Goal: Task Accomplishment & Management: Complete application form

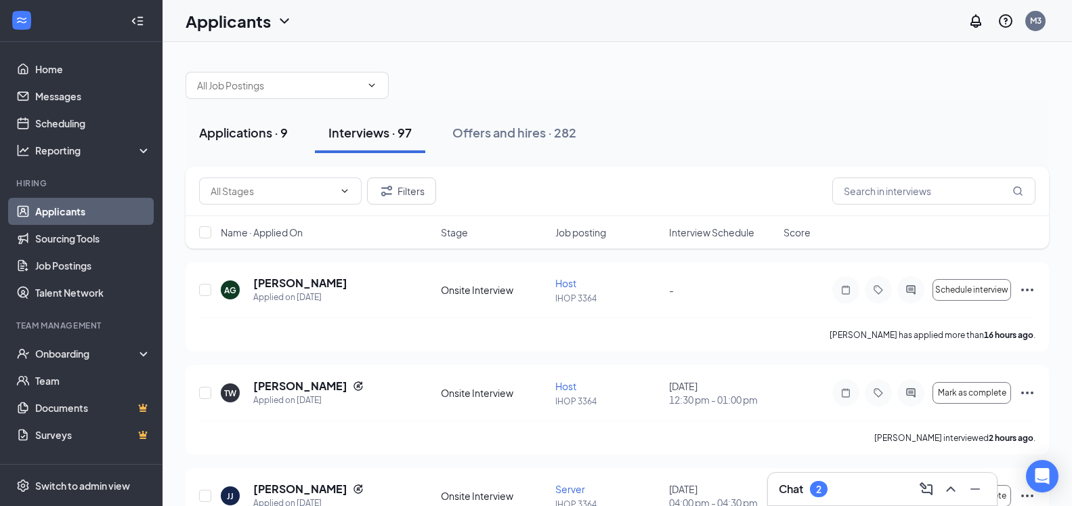
click at [240, 131] on div "Applications · 9" at bounding box center [243, 132] width 89 height 17
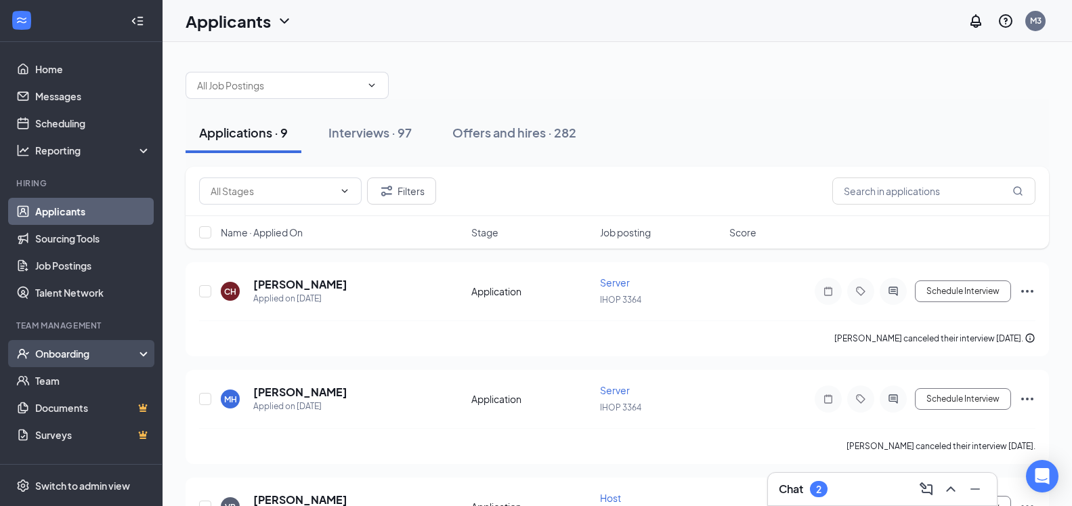
click at [98, 355] on div "Onboarding" at bounding box center [87, 354] width 104 height 14
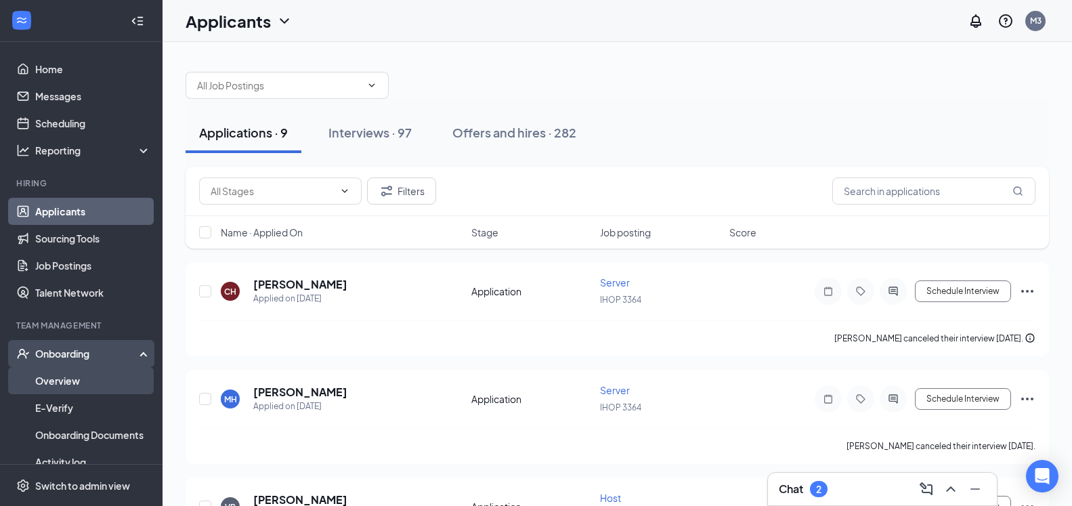
click at [93, 381] on link "Overview" at bounding box center [93, 380] width 116 height 27
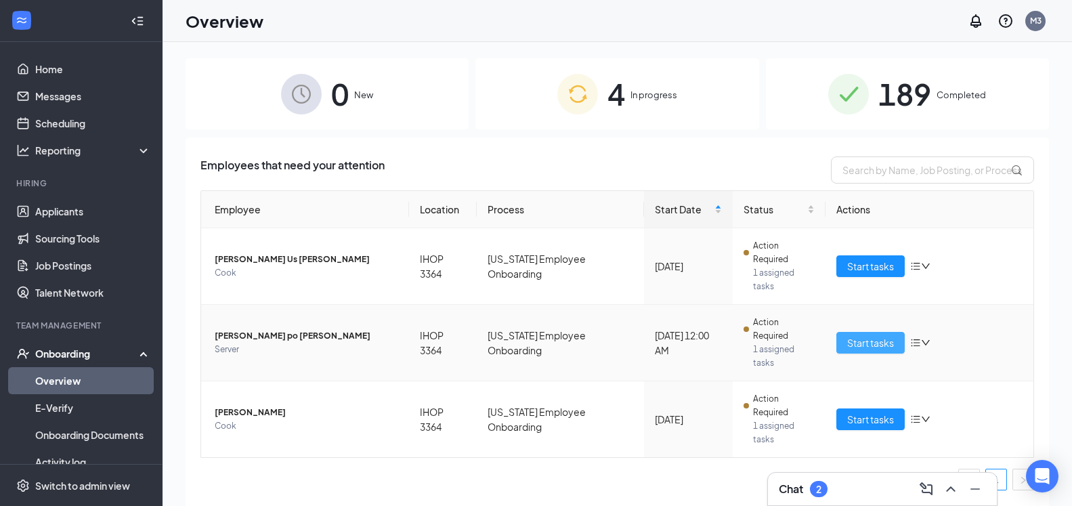
click at [877, 335] on span "Start tasks" at bounding box center [870, 342] width 47 height 15
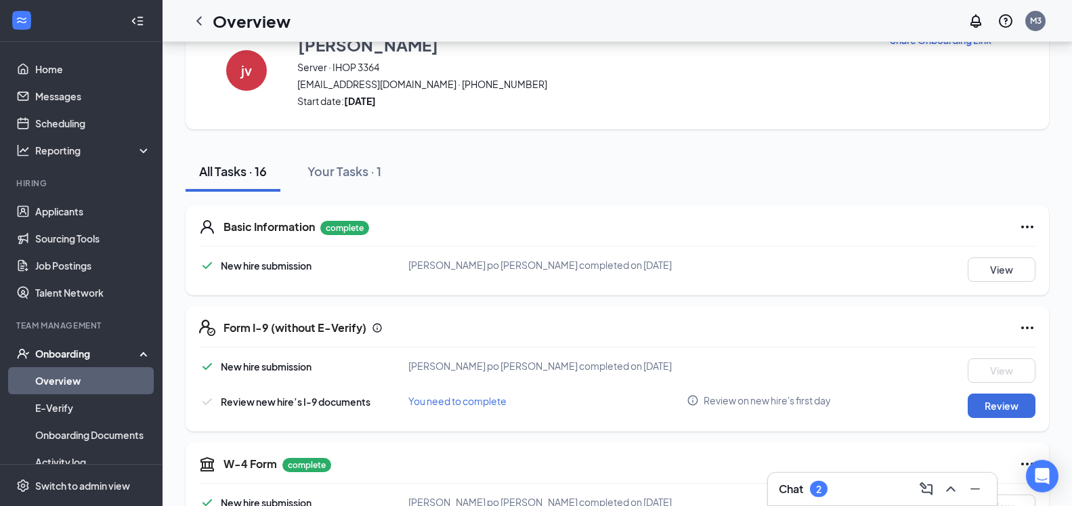
scroll to position [69, 0]
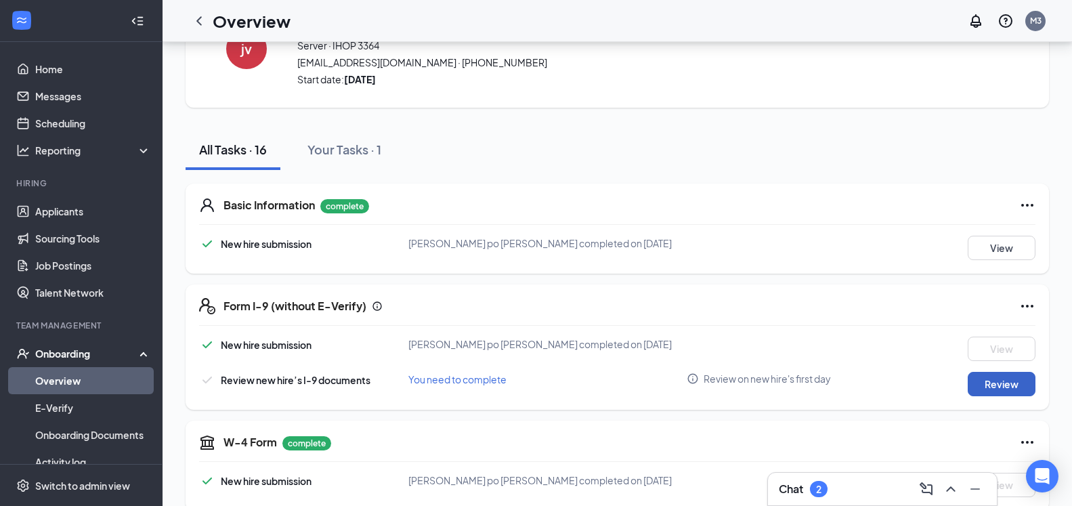
click at [997, 387] on button "Review" at bounding box center [1002, 384] width 68 height 24
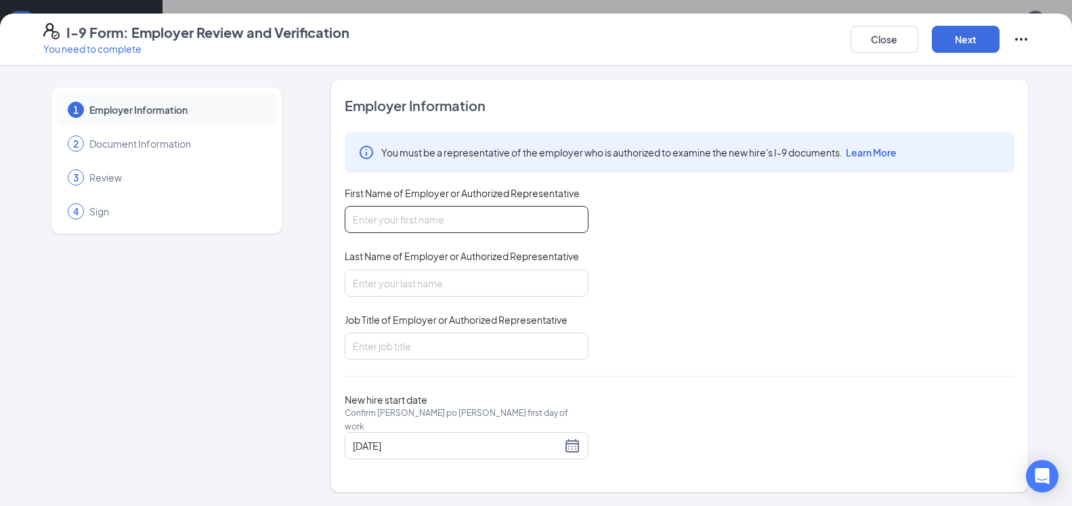
click at [439, 219] on input "First Name of Employer or Authorized Representative" at bounding box center [467, 219] width 244 height 27
type input "r"
type input "[PERSON_NAME]"
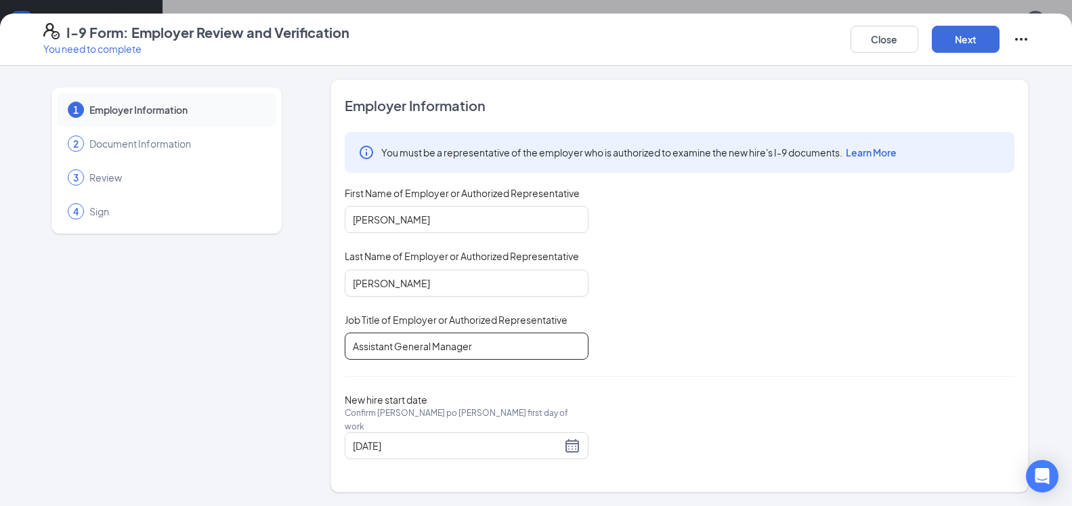
scroll to position [414, 0]
type input "Assistant General Manager"
click at [970, 45] on button "Next" at bounding box center [966, 39] width 68 height 27
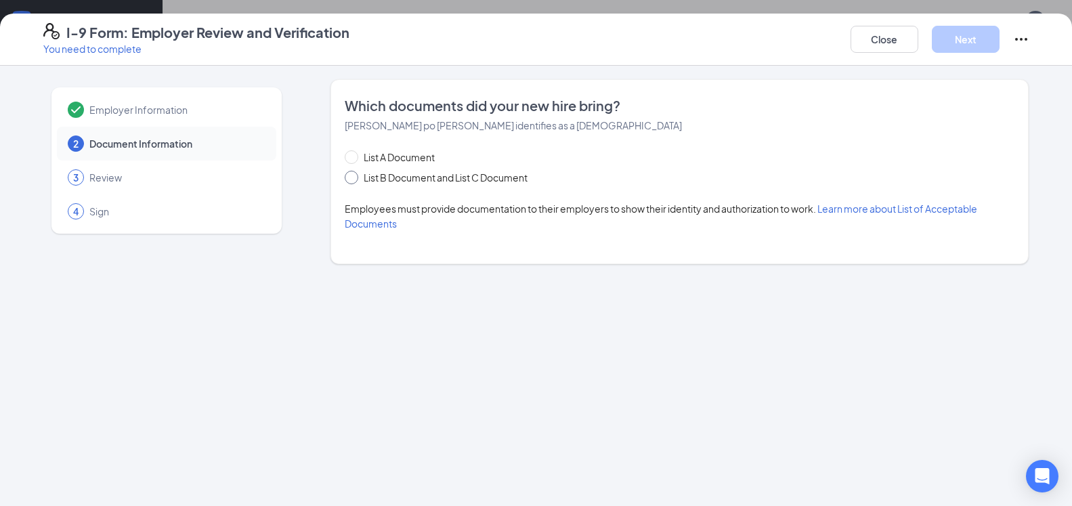
click at [343, 177] on div "Which documents did your new hire bring? [PERSON_NAME] po [PERSON_NAME] identif…" at bounding box center [679, 171] width 698 height 185
click at [348, 175] on input "List B Document and List C Document" at bounding box center [349, 175] width 9 height 9
radio input "true"
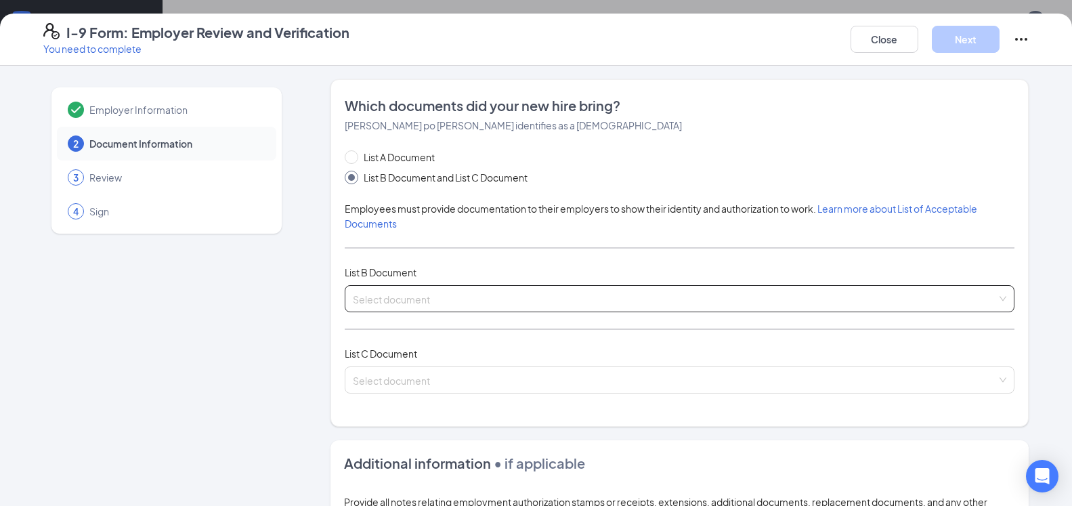
drag, startPoint x: 475, startPoint y: 307, endPoint x: 473, endPoint y: 278, distance: 29.2
click at [473, 285] on div "Select document List B Documents Driver’s License issued by U.S State or outlyi…" at bounding box center [680, 298] width 670 height 27
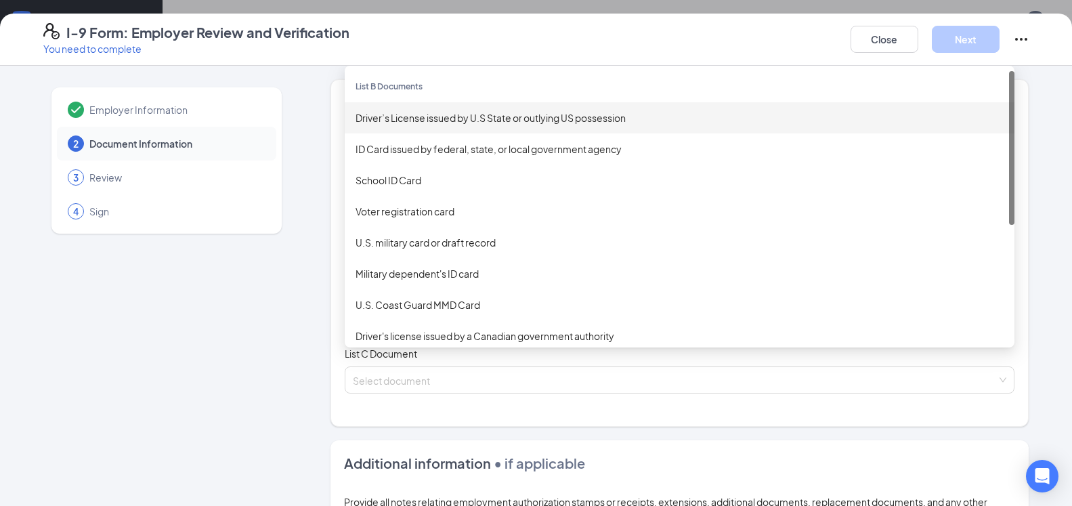
click at [427, 120] on div "Driver’s License issued by U.S State or outlying US possession" at bounding box center [680, 117] width 648 height 15
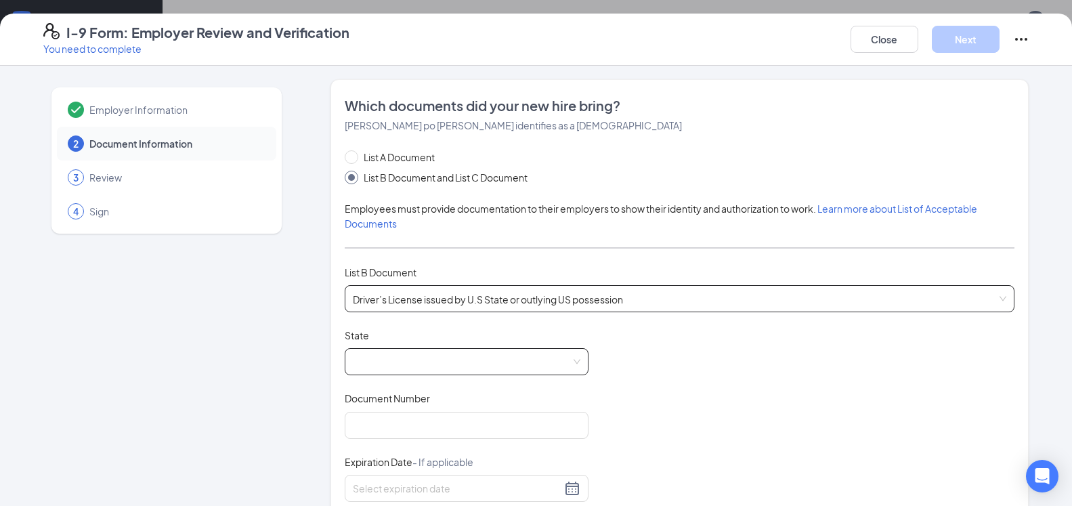
click at [429, 366] on span at bounding box center [467, 362] width 228 height 26
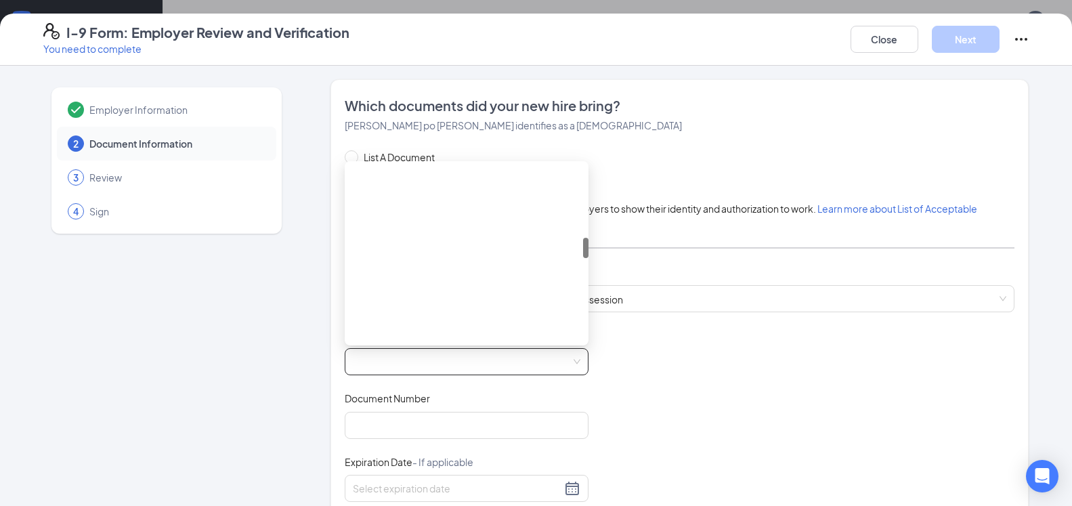
scroll to position [585, 0]
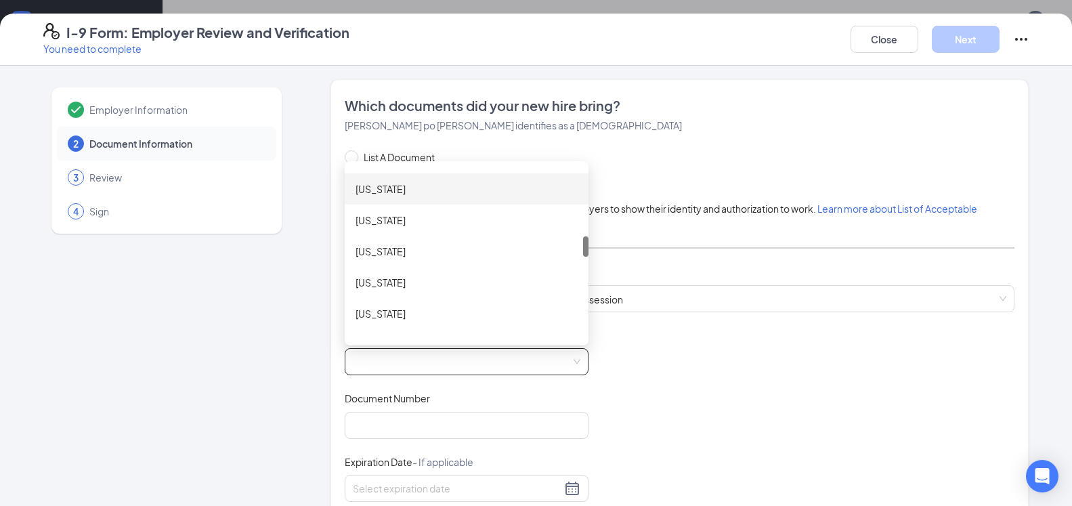
click at [386, 193] on div "[US_STATE]" at bounding box center [467, 188] width 222 height 15
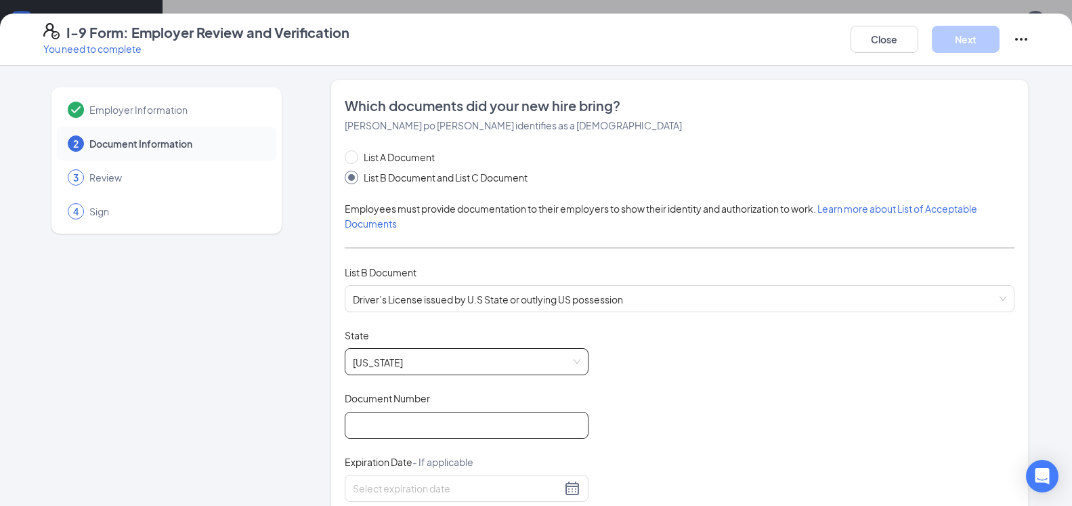
click at [405, 416] on input "Document Number" at bounding box center [467, 425] width 244 height 27
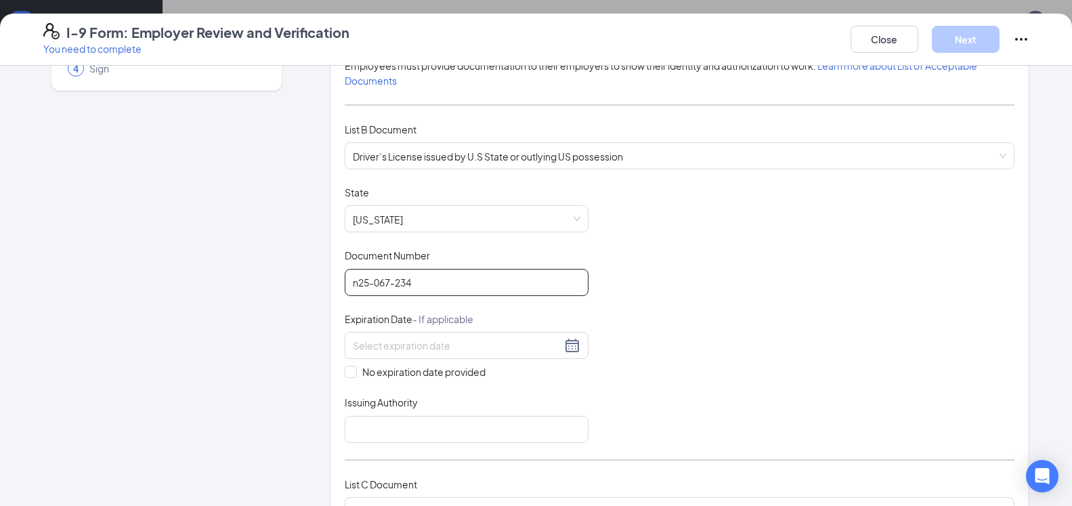
scroll to position [146, 0]
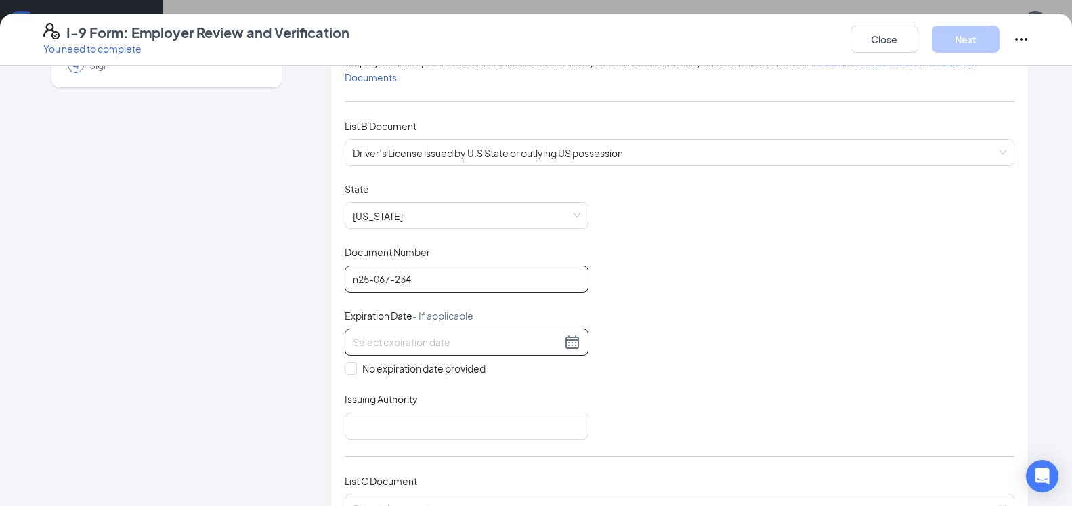
type input "n25-067-234"
click at [407, 345] on input at bounding box center [457, 342] width 209 height 15
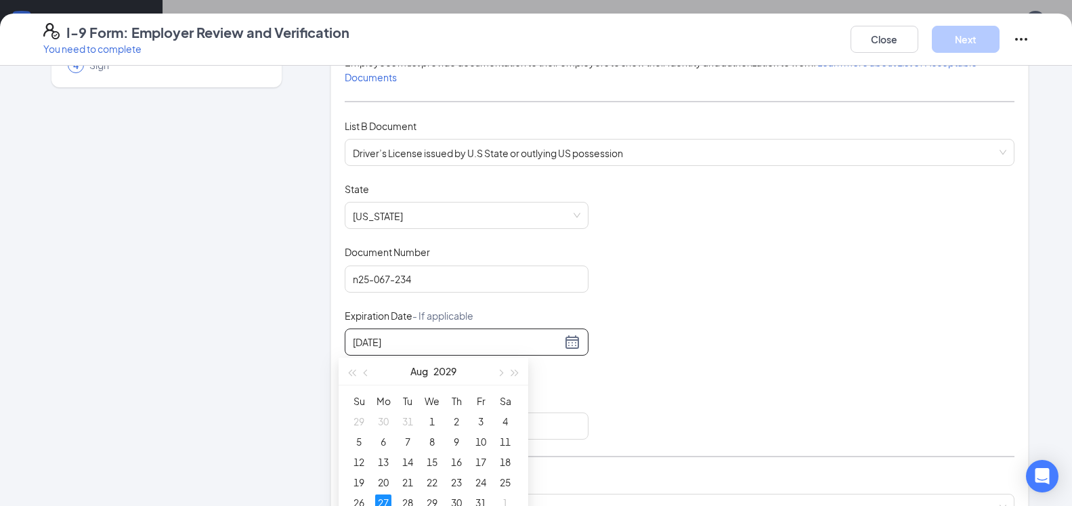
type input "[DATE]"
click at [657, 376] on div "Document Title Driver’s License issued by U.S State or outlying US possession S…" at bounding box center [680, 310] width 670 height 257
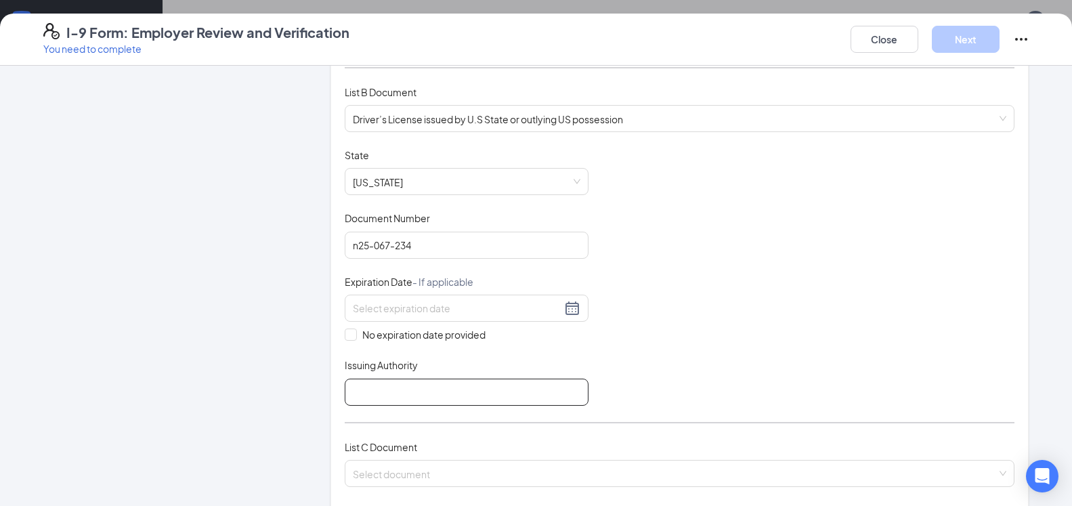
scroll to position [219, 0]
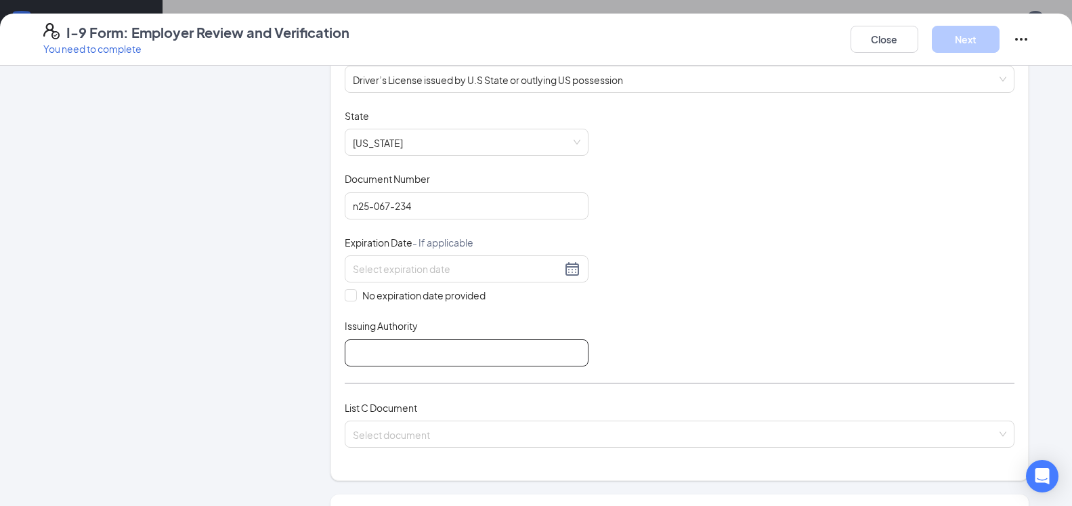
click at [471, 350] on input "Issuing Authority" at bounding box center [467, 352] width 244 height 27
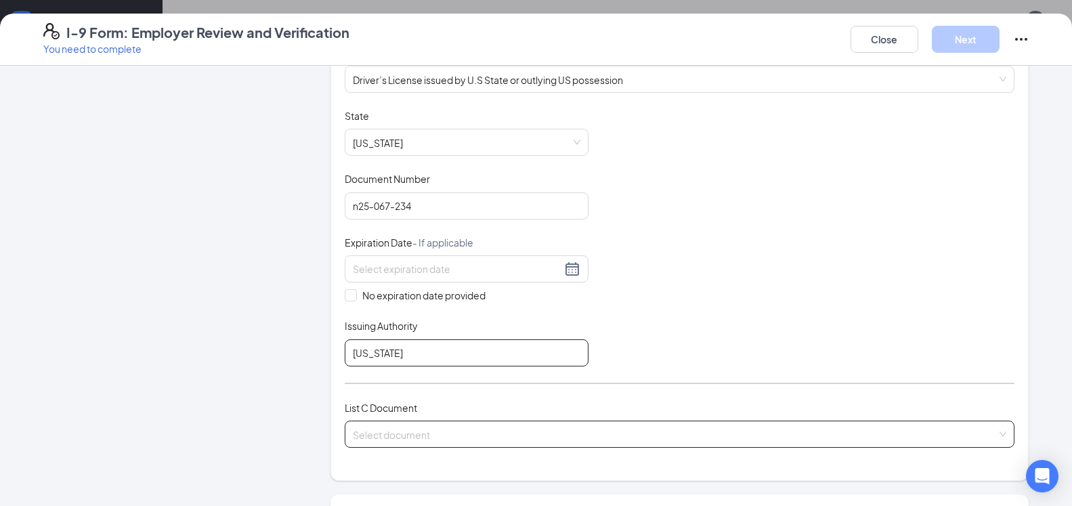
type input "[US_STATE]"
click at [535, 433] on input "search" at bounding box center [675, 431] width 644 height 20
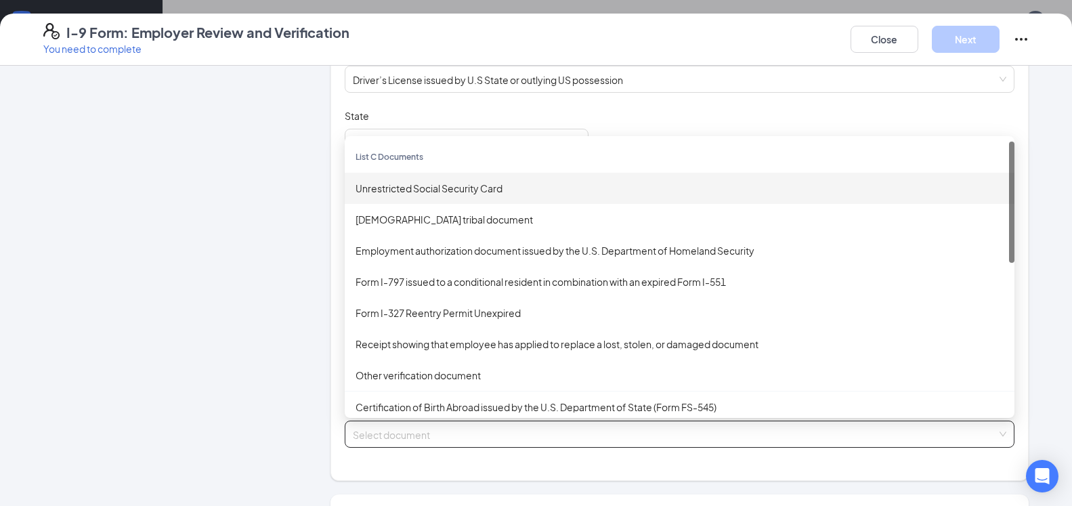
click at [480, 188] on div "Unrestricted Social Security Card" at bounding box center [680, 188] width 648 height 15
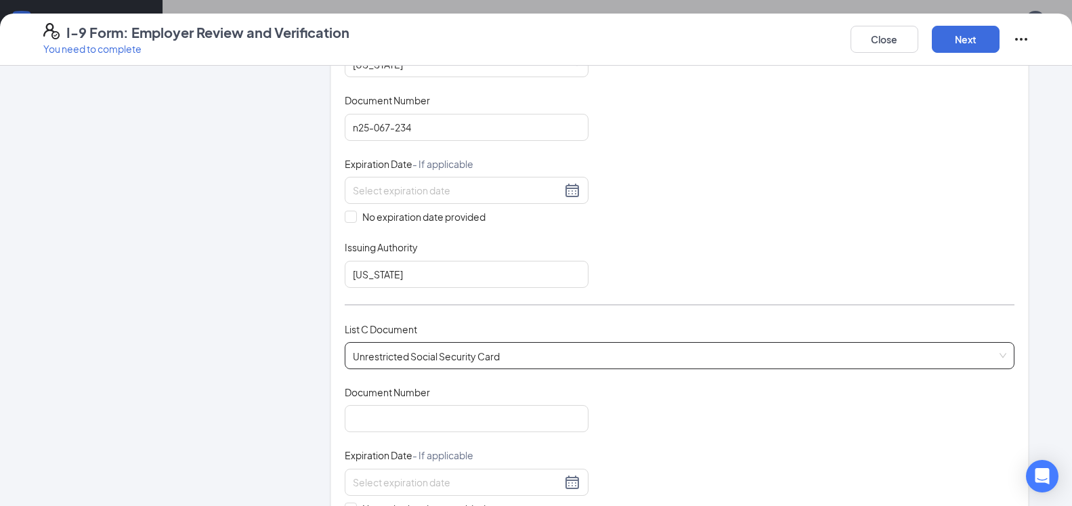
scroll to position [366, 0]
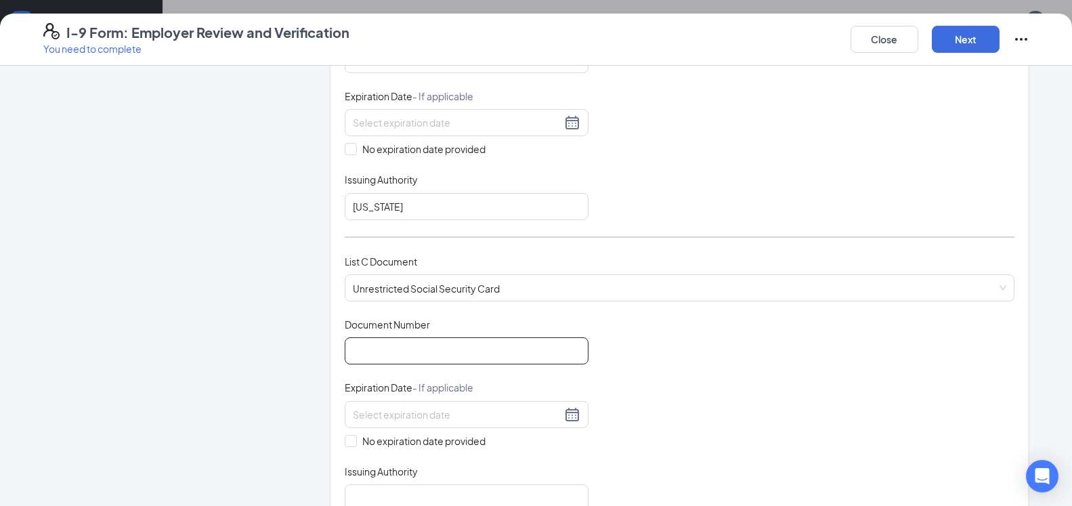
click at [362, 347] on input "Document Number" at bounding box center [467, 350] width 244 height 27
type input "5"
type input "806-09-8006"
click at [435, 425] on div at bounding box center [467, 414] width 244 height 27
click at [287, 401] on div "Employer Information 2 Document Information 3 Review 4 Sign Which documents did…" at bounding box center [536, 309] width 986 height 1190
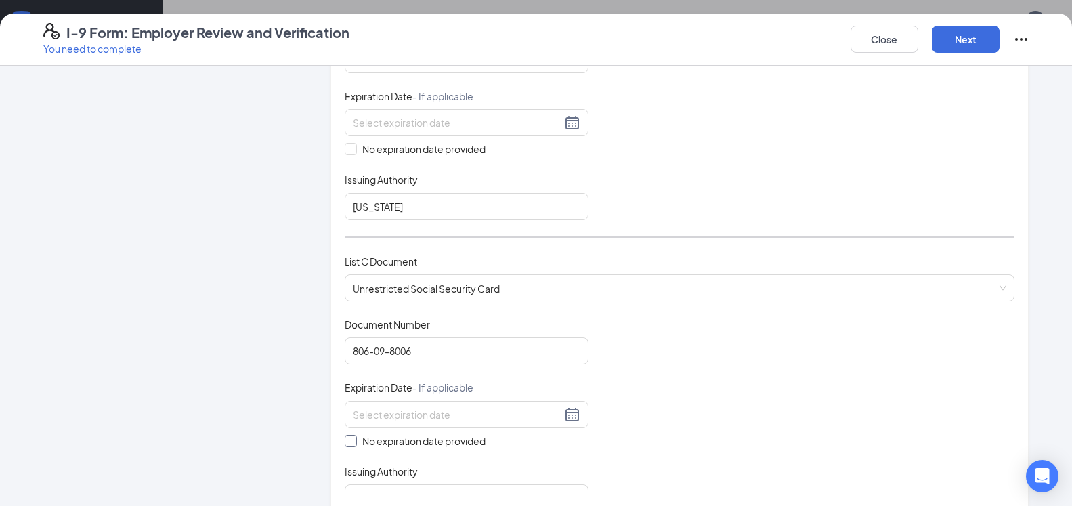
click at [411, 439] on span "No expiration date provided" at bounding box center [424, 440] width 134 height 15
click at [354, 439] on input "No expiration date provided" at bounding box center [349, 439] width 9 height 9
checkbox input "true"
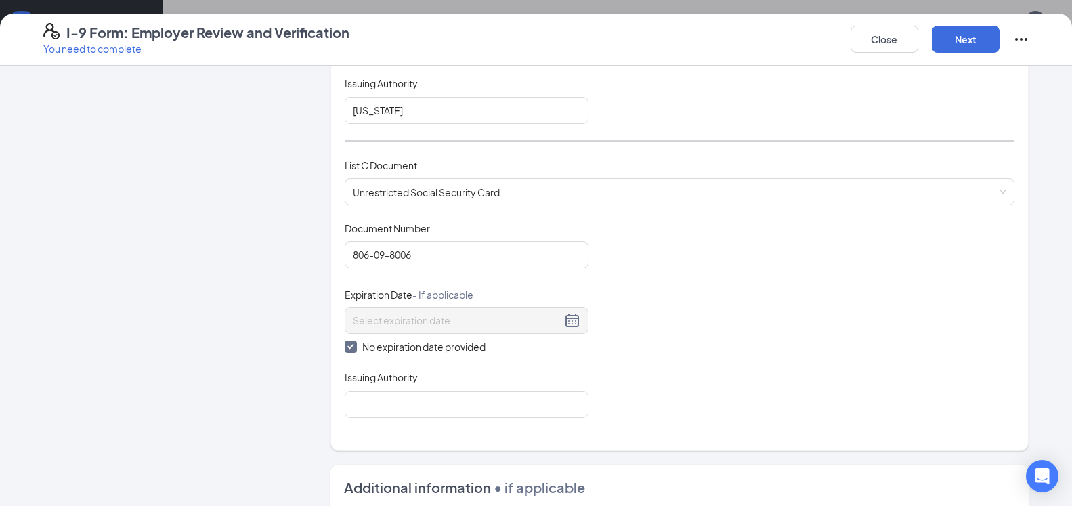
scroll to position [512, 0]
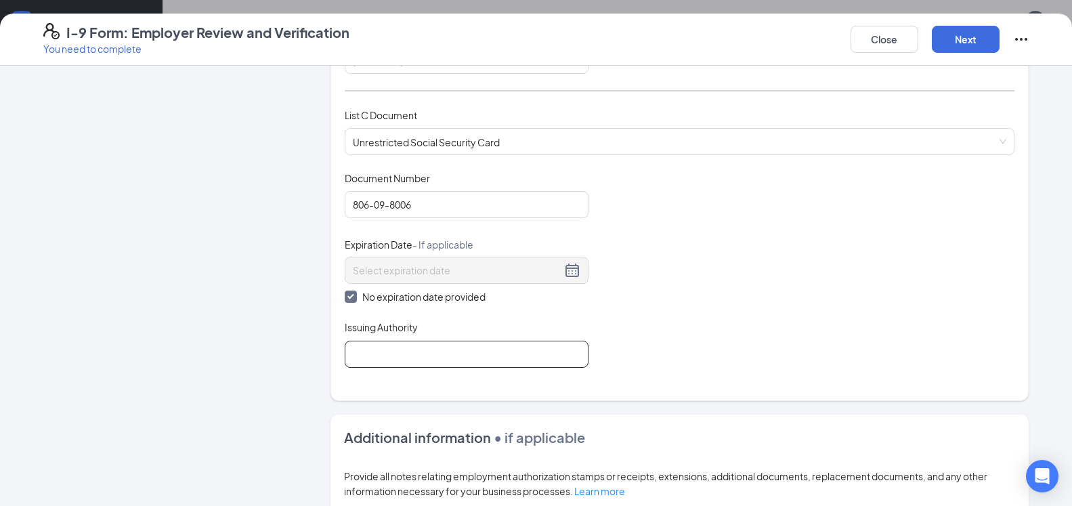
click at [402, 349] on input "Issuing Authority" at bounding box center [467, 354] width 244 height 27
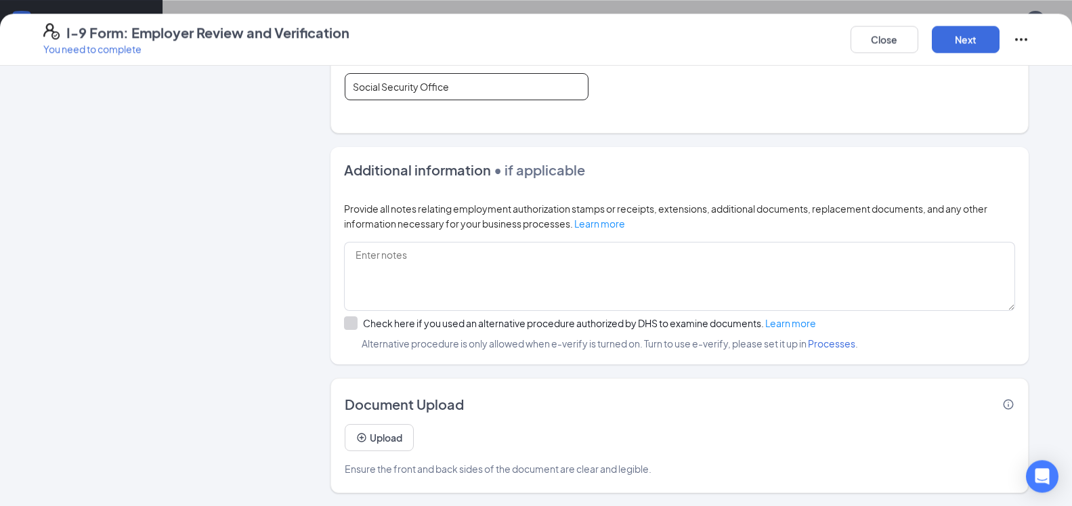
scroll to position [553, 0]
type input "Social Security Office"
click at [973, 45] on button "Next" at bounding box center [966, 39] width 68 height 27
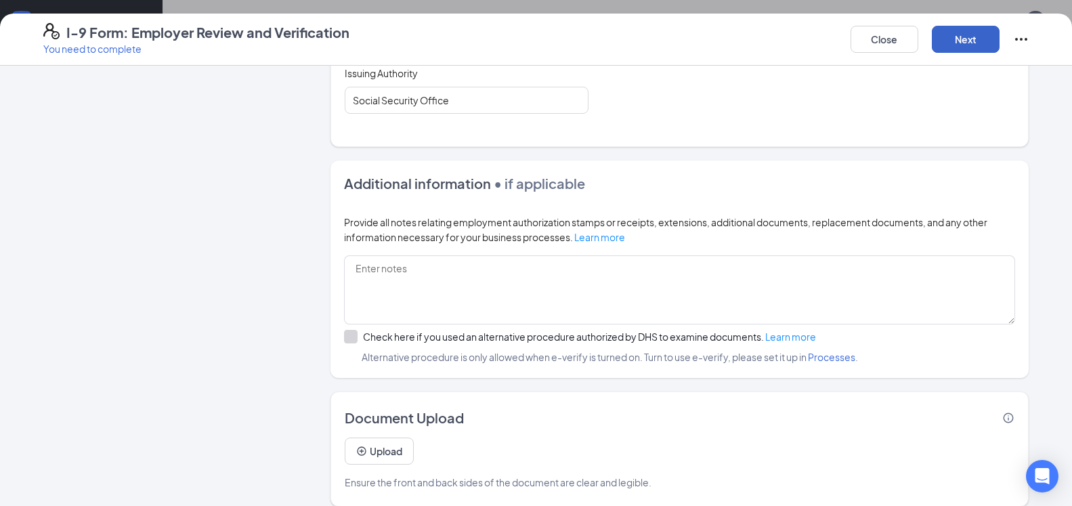
click at [964, 44] on button "Next" at bounding box center [966, 39] width 68 height 27
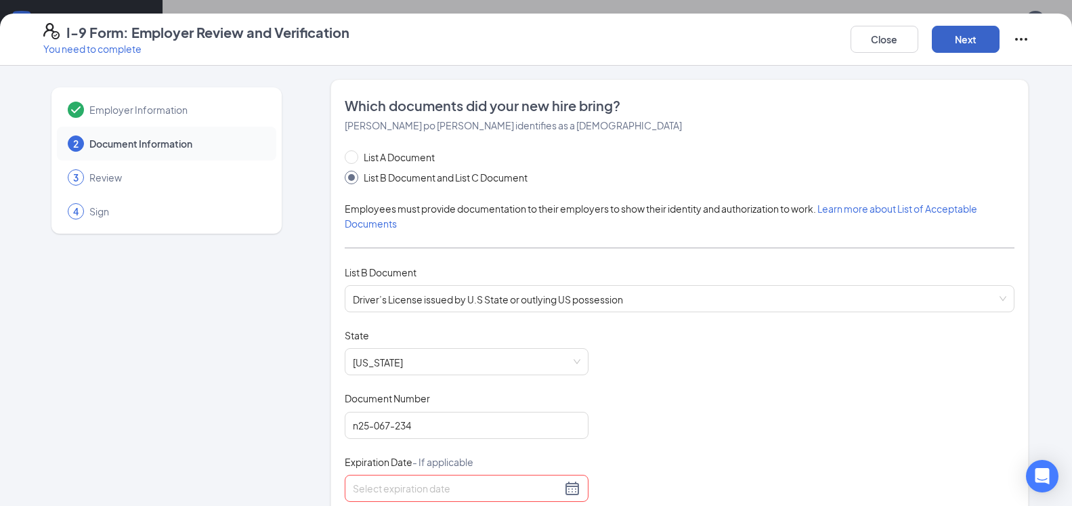
scroll to position [219, 0]
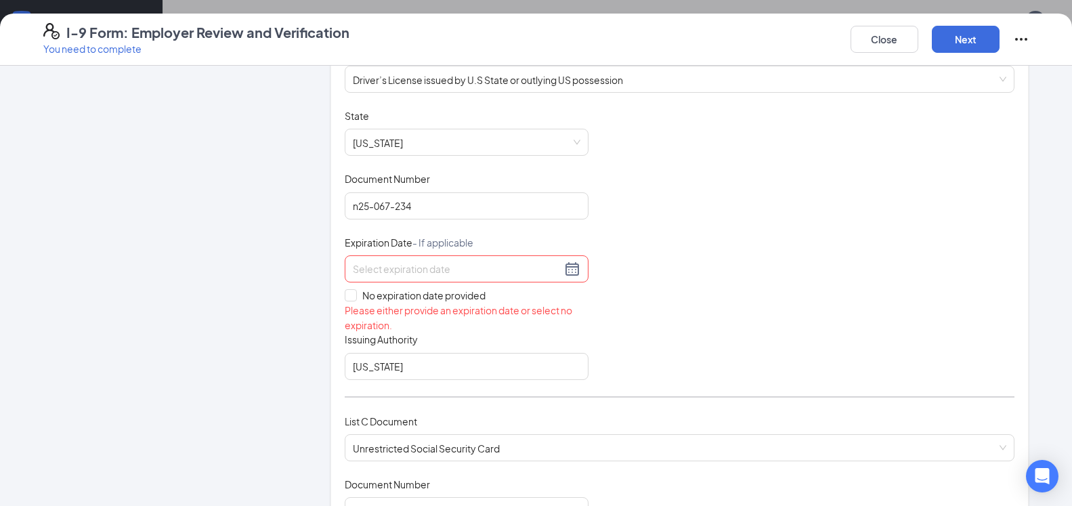
click at [379, 270] on input at bounding box center [457, 268] width 209 height 15
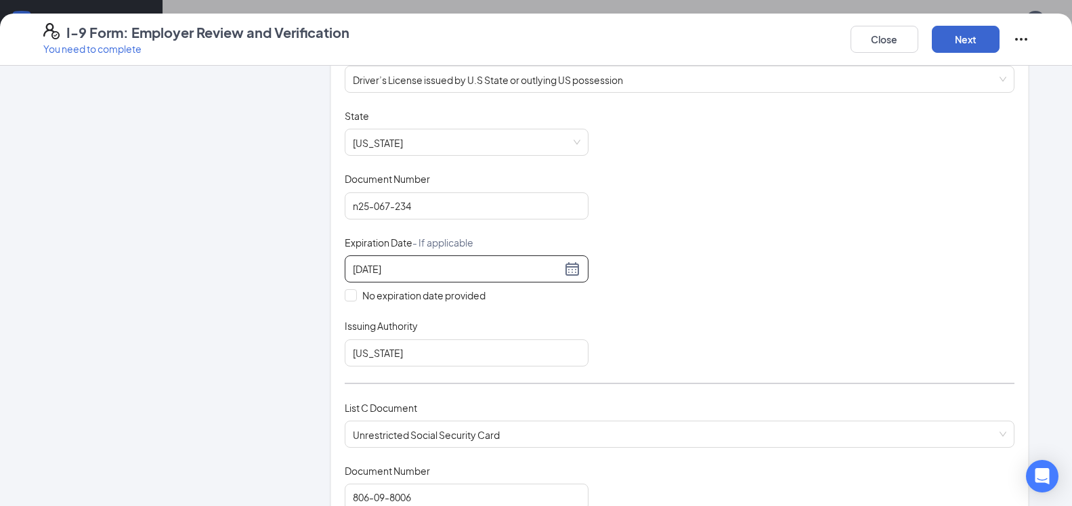
type input "[DATE]"
click at [989, 35] on button "Next" at bounding box center [966, 39] width 68 height 27
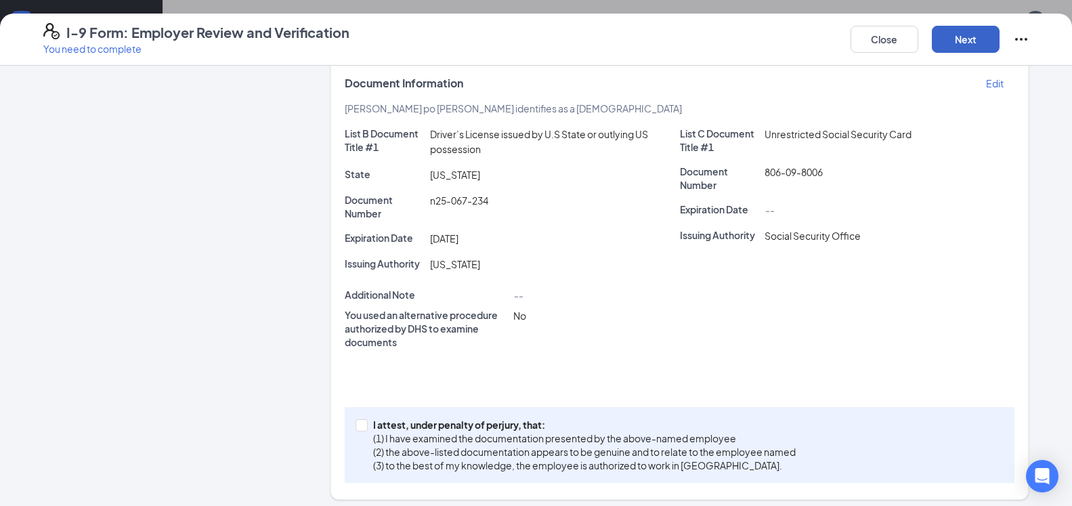
click at [957, 37] on button "Next" at bounding box center [966, 39] width 68 height 27
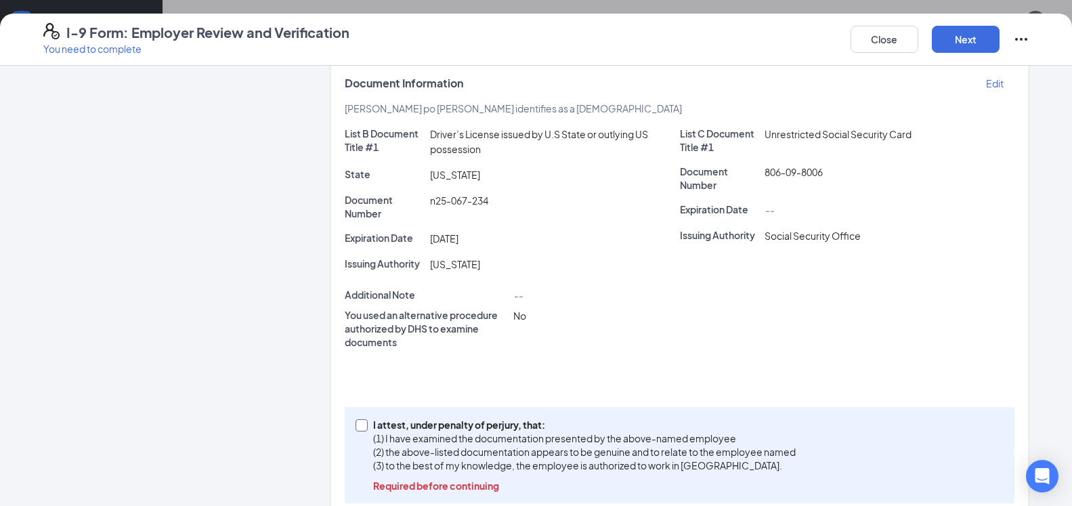
click at [368, 427] on span "I attest, under penalty of [PERSON_NAME], that: (1) I have examined the documen…" at bounding box center [584, 455] width 433 height 74
click at [364, 427] on input "I attest, under penalty of [PERSON_NAME], that: (1) I have examined the documen…" at bounding box center [360, 423] width 9 height 9
checkbox input "true"
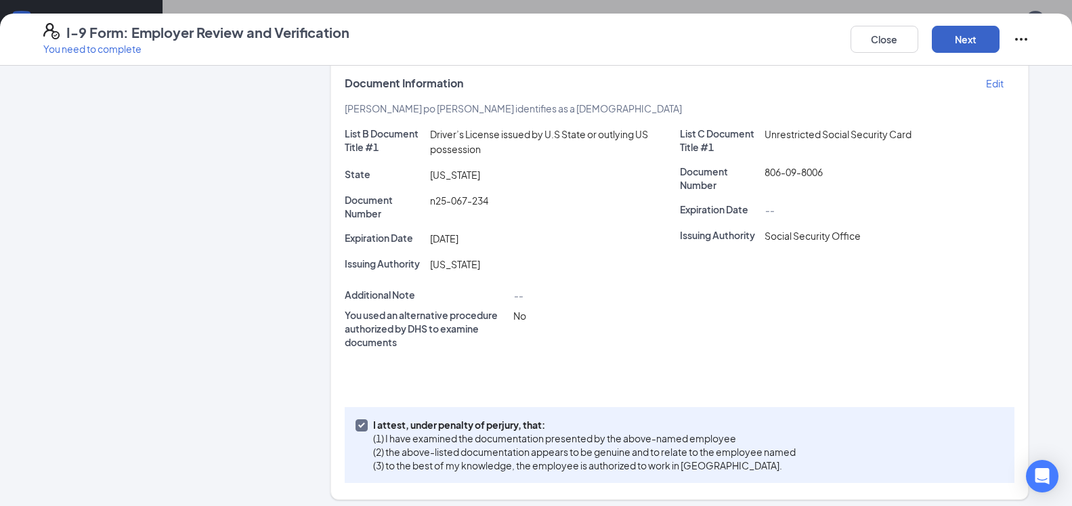
click at [949, 41] on button "Next" at bounding box center [966, 39] width 68 height 27
